Goal: Information Seeking & Learning: Learn about a topic

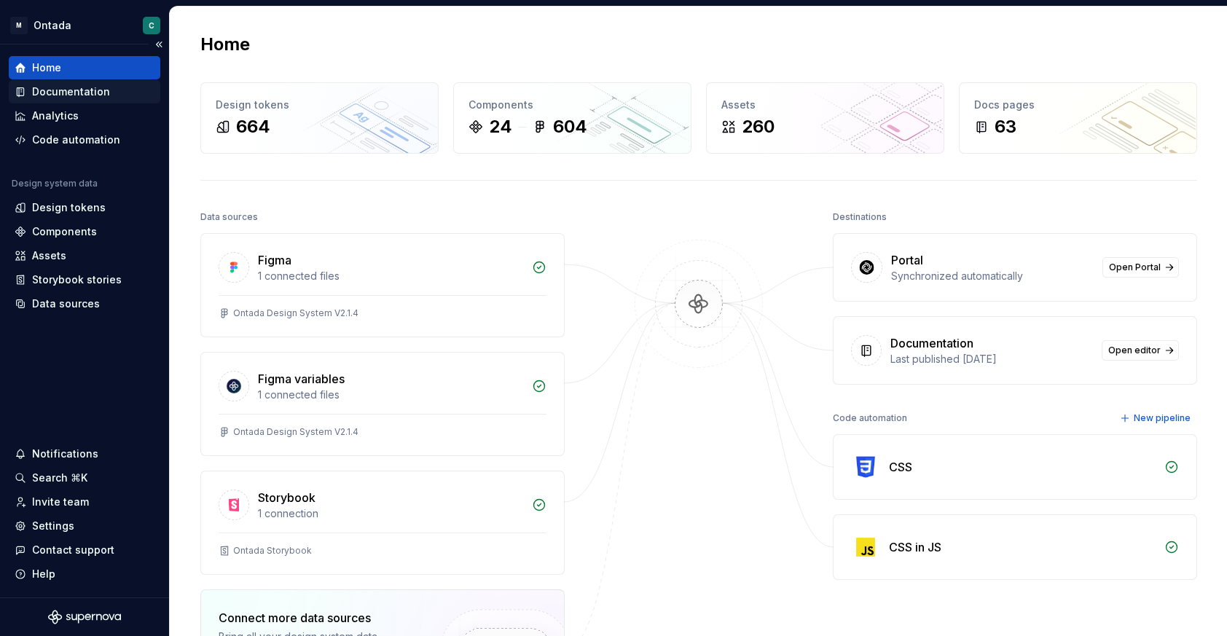
click at [46, 91] on div "Documentation" at bounding box center [71, 92] width 78 height 15
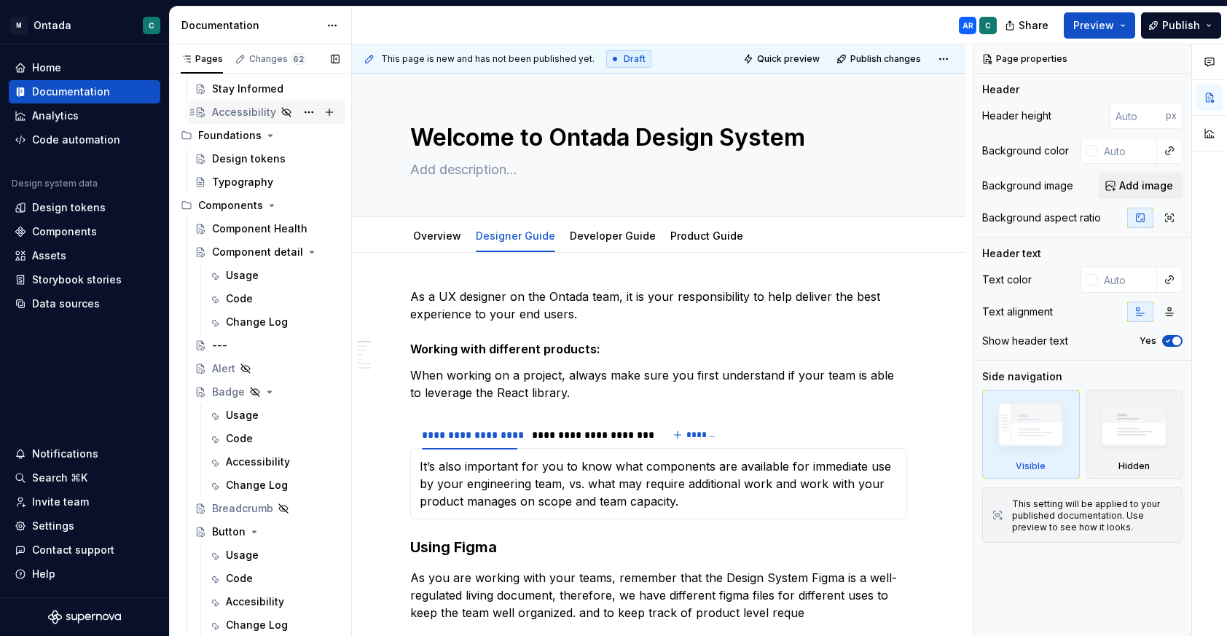
scroll to position [406, 0]
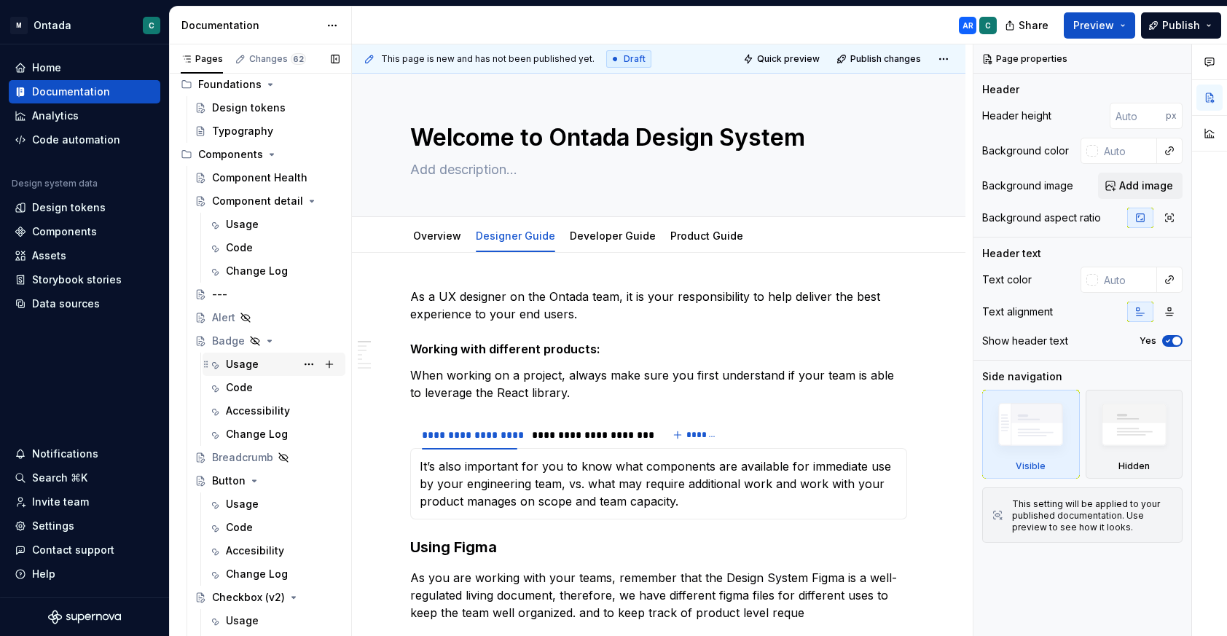
click at [239, 371] on div "Usage" at bounding box center [242, 364] width 33 height 15
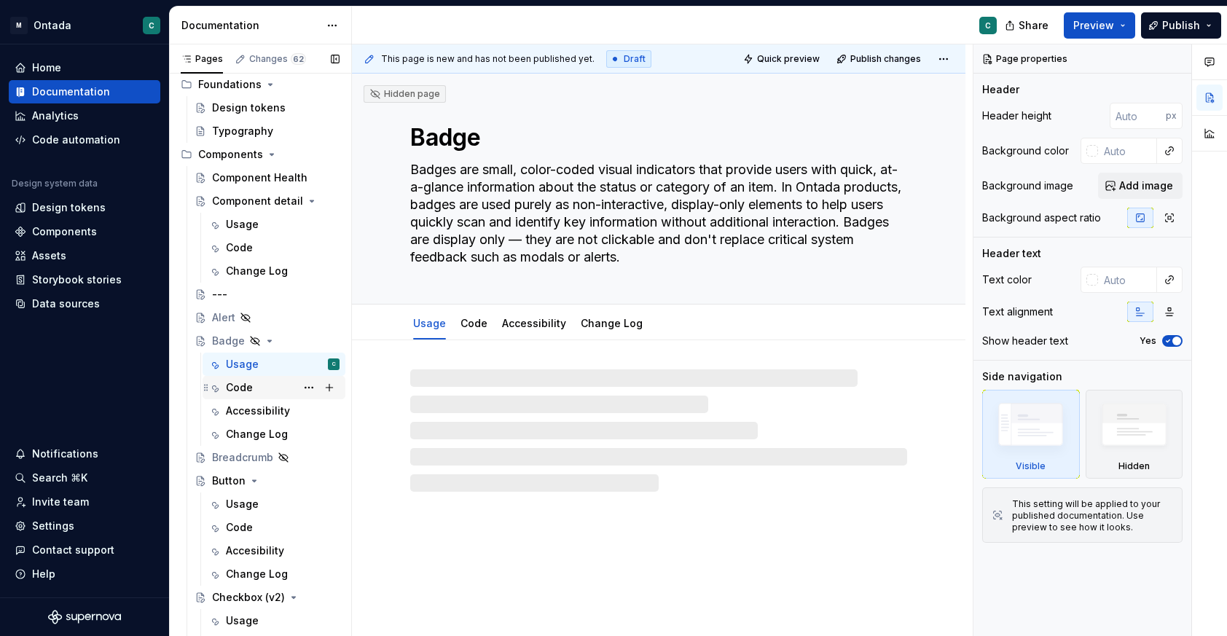
click at [243, 385] on div "Code" at bounding box center [239, 387] width 27 height 15
click at [240, 372] on div "Usage" at bounding box center [283, 364] width 114 height 20
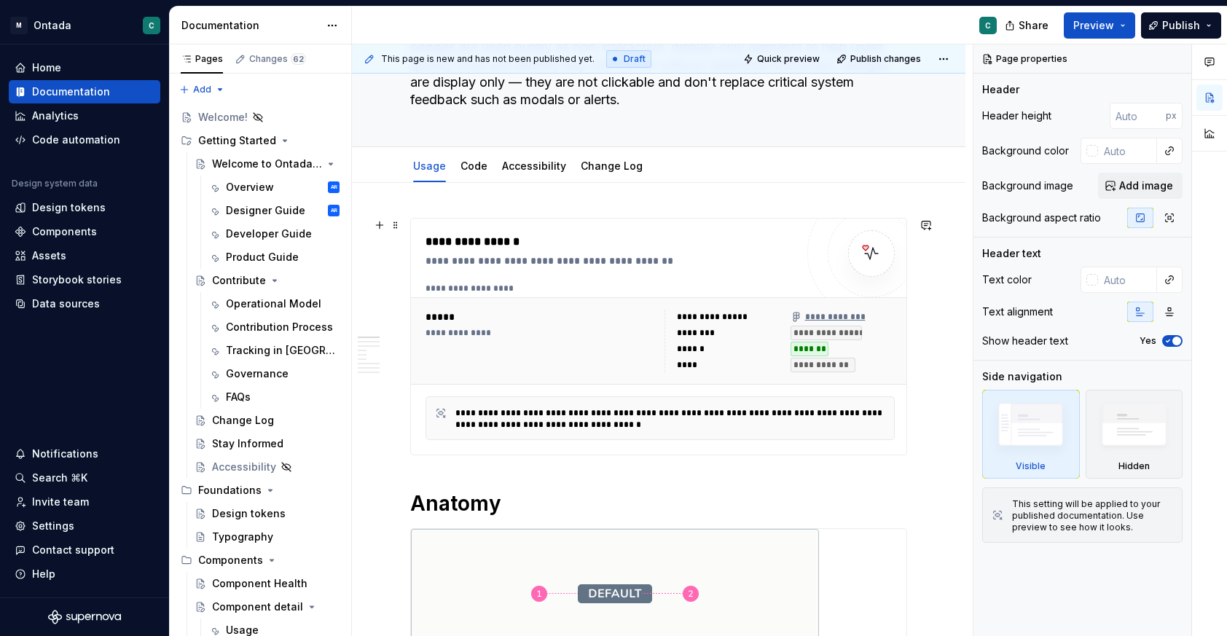
scroll to position [155, 0]
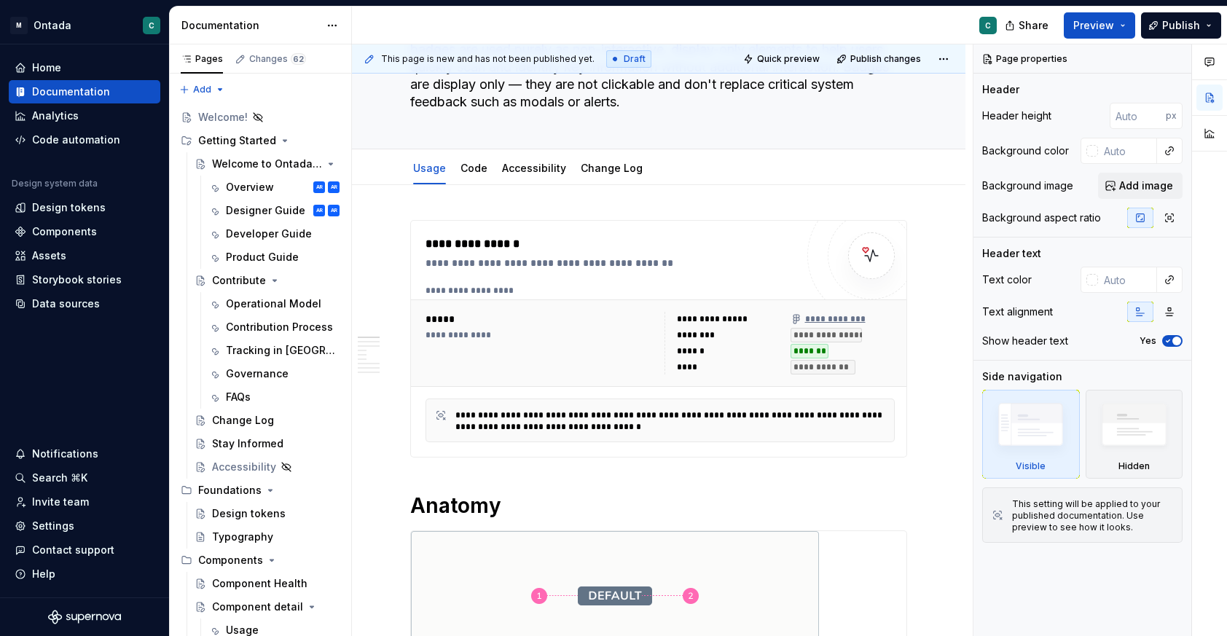
type textarea "*"
